Goal: Task Accomplishment & Management: Manage account settings

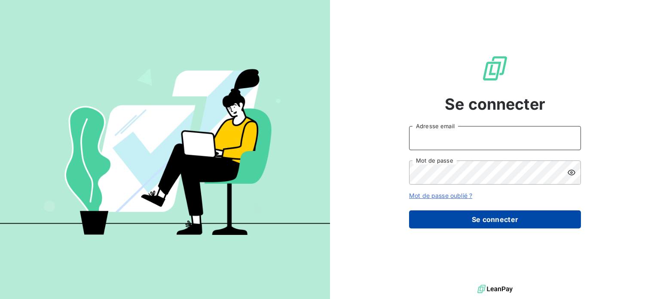
type input "[EMAIL_ADDRESS][DOMAIN_NAME]"
click at [474, 217] on button "Se connecter" at bounding box center [495, 219] width 172 height 18
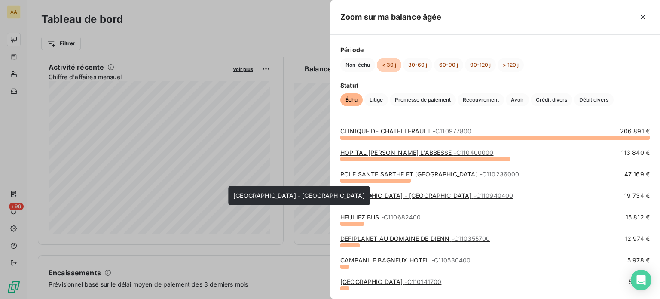
click at [364, 196] on link "[GEOGRAPHIC_DATA] - [GEOGRAPHIC_DATA] - C110940400" at bounding box center [426, 195] width 173 height 7
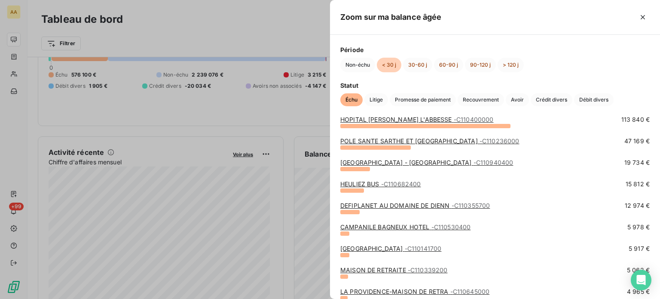
scroll to position [86, 0]
